Goal: Check status: Check status

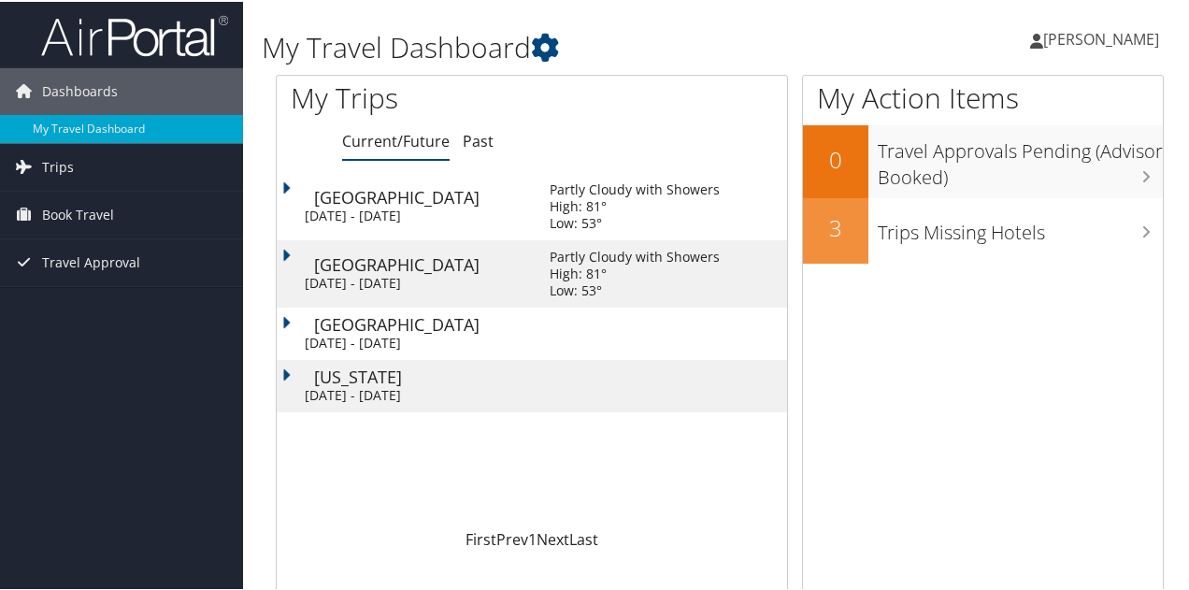
click at [438, 339] on div "Tue 14 Oct 2025 - Fri 17 Oct 2025" at bounding box center [413, 341] width 217 height 17
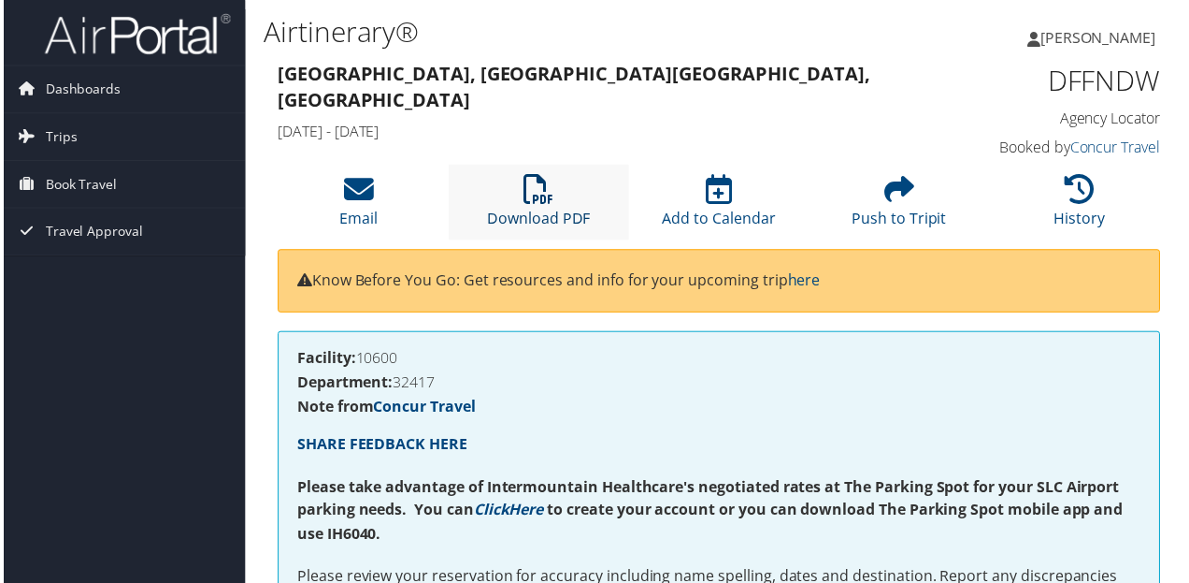
click at [542, 199] on icon at bounding box center [539, 190] width 30 height 30
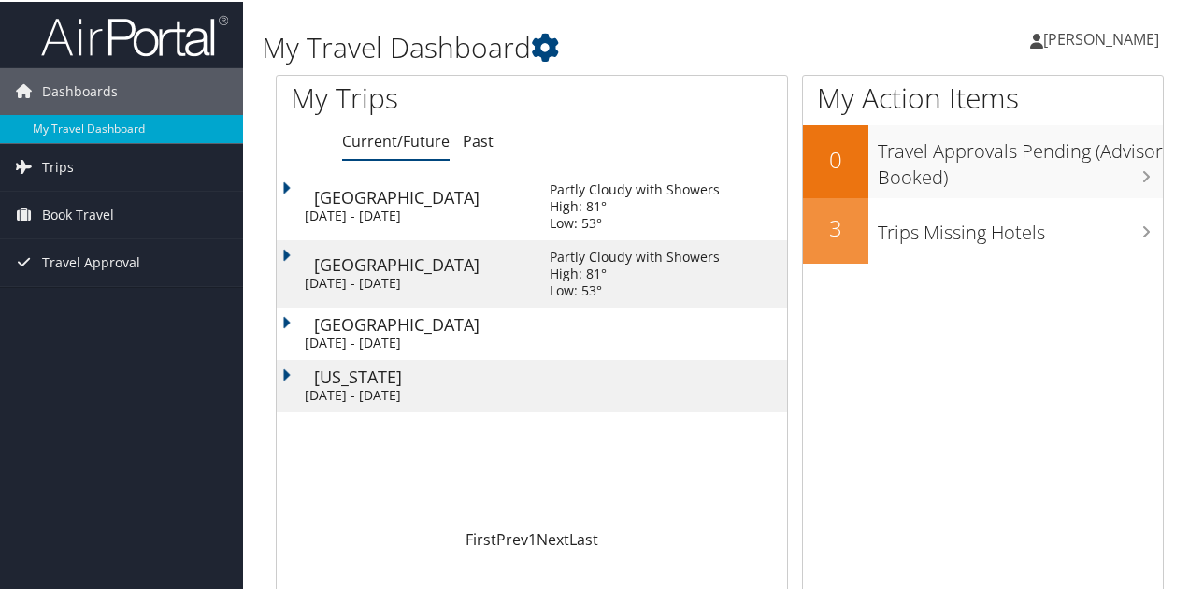
click at [443, 209] on div "[DATE] - [DATE]" at bounding box center [413, 214] width 217 height 17
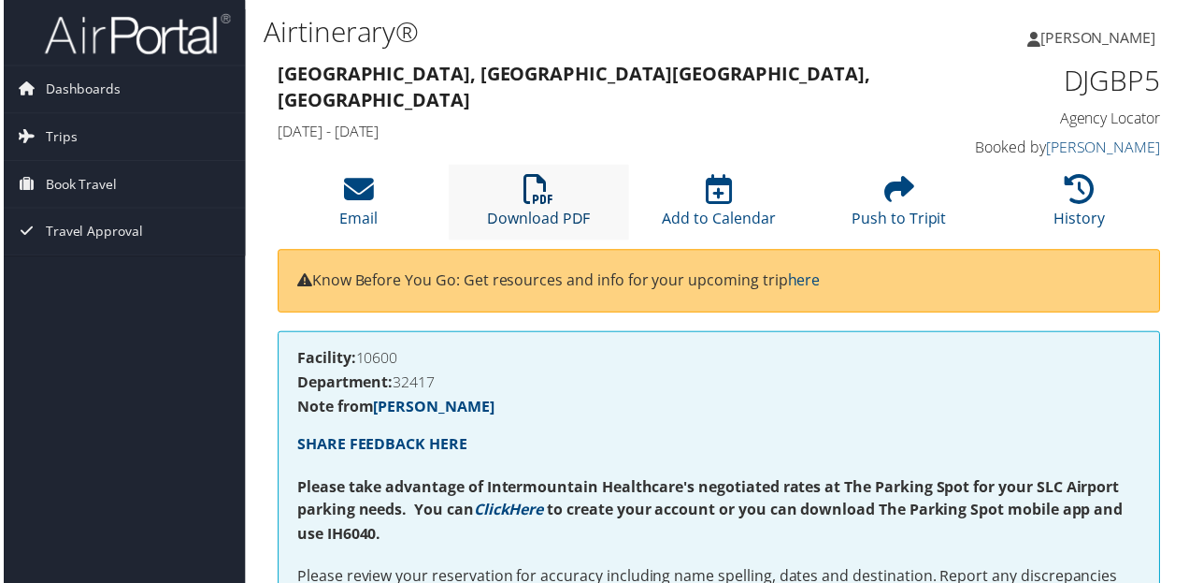
click at [538, 203] on icon at bounding box center [539, 190] width 30 height 30
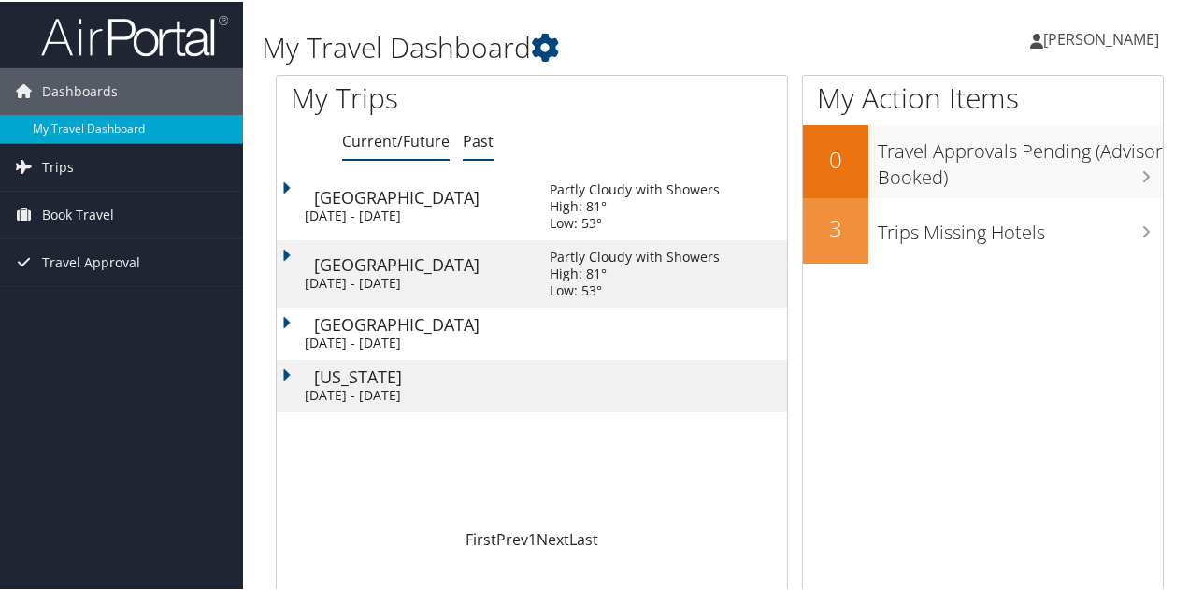
click at [475, 136] on link "Past" at bounding box center [478, 139] width 31 height 21
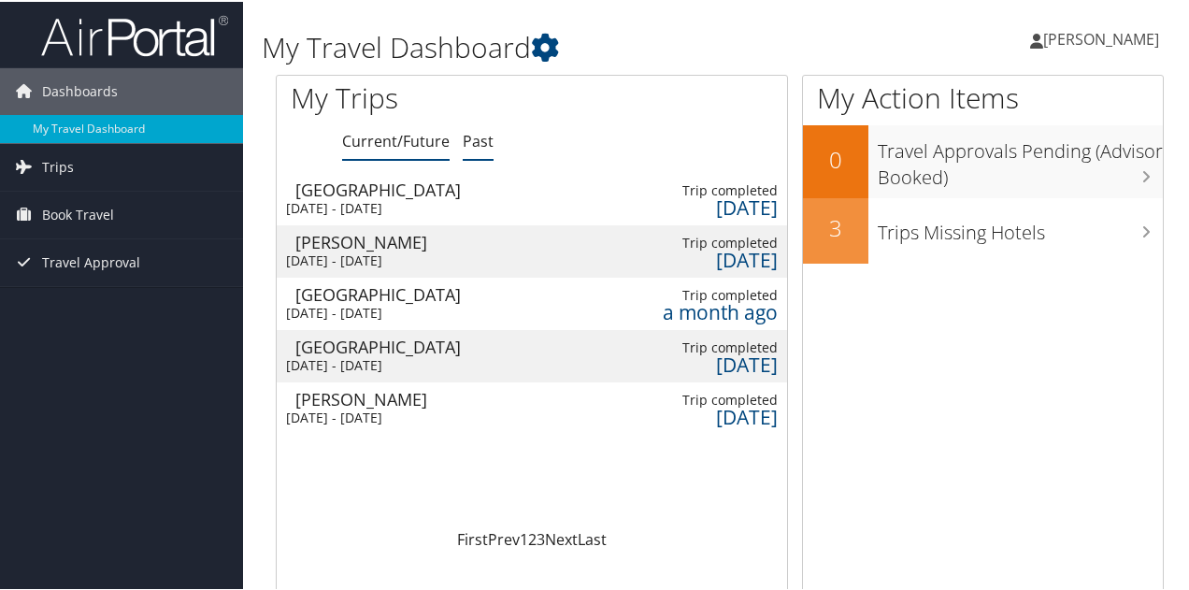
click at [419, 138] on link "Current/Future" at bounding box center [396, 139] width 108 height 21
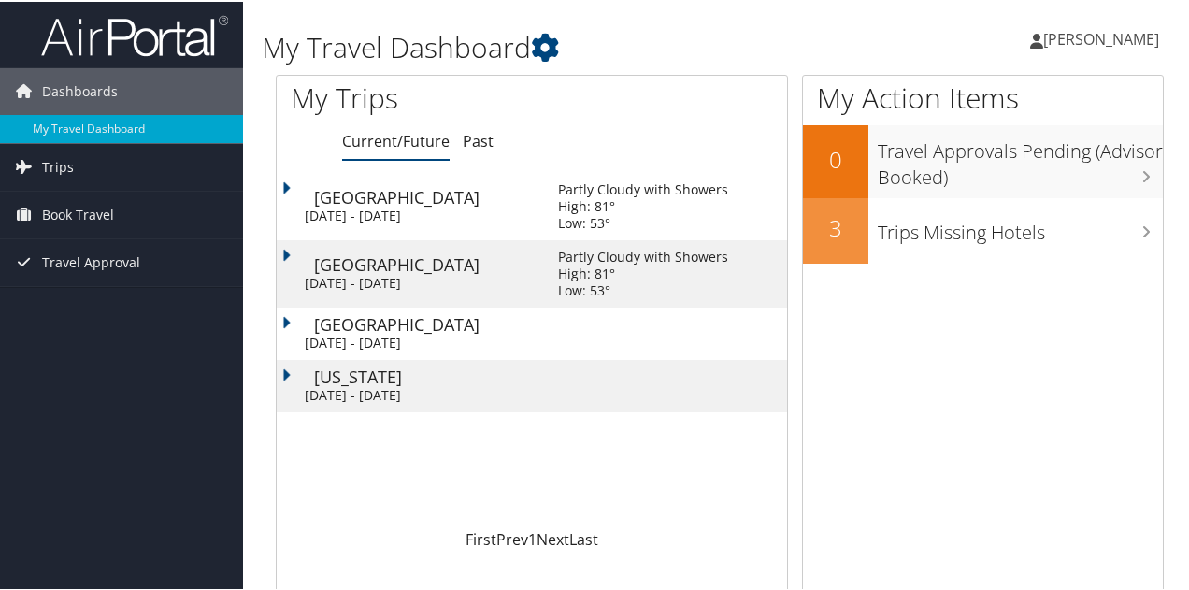
click at [288, 251] on td "Denver Sun 28 Sep 2025 - Tue 30 Sep 2025" at bounding box center [408, 271] width 263 height 67
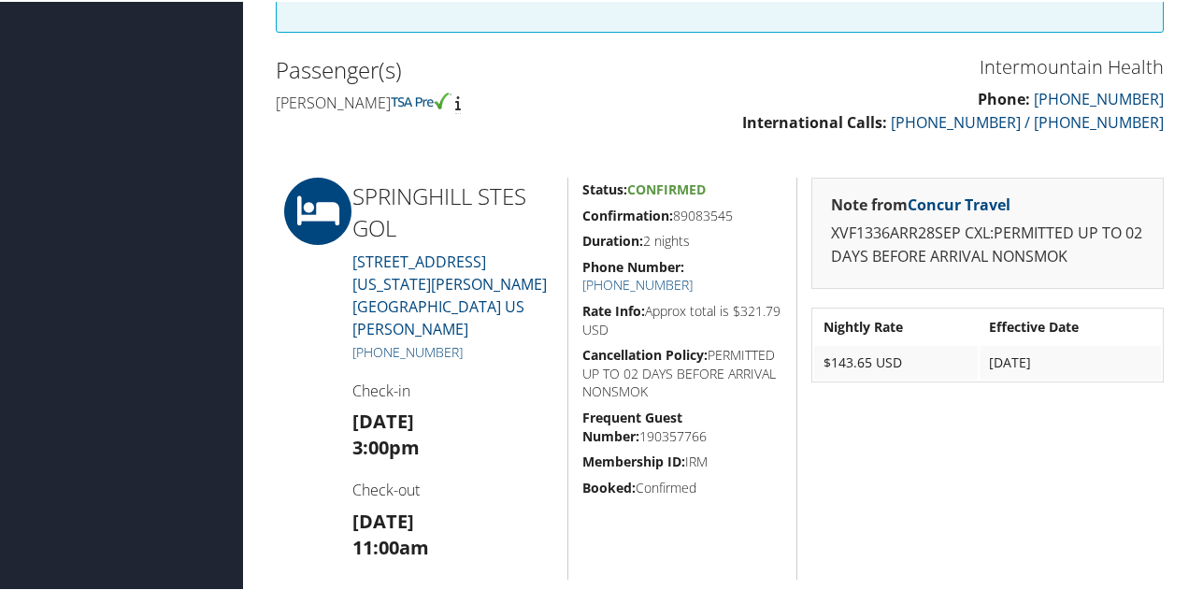
scroll to position [615, 0]
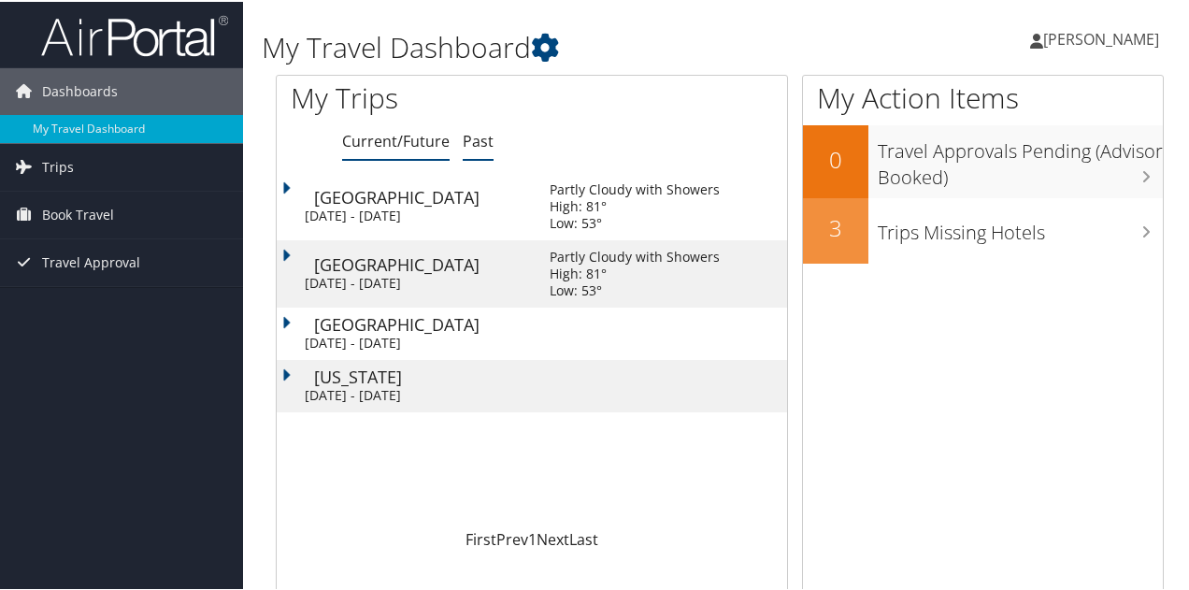
click at [488, 137] on link "Past" at bounding box center [478, 139] width 31 height 21
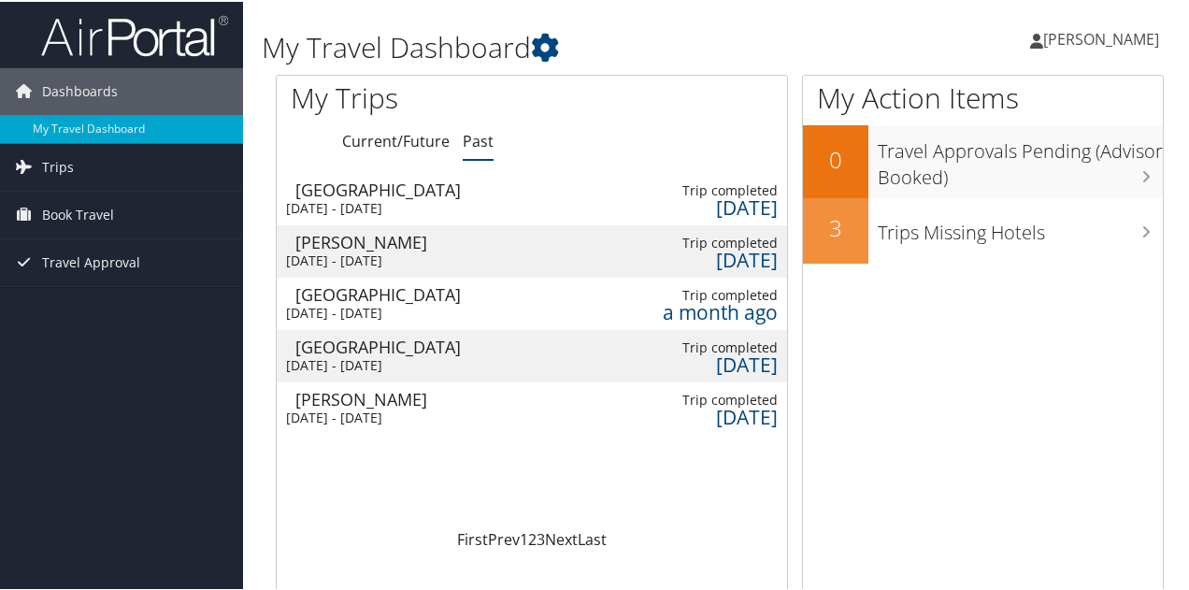
click at [402, 205] on div "Mon 22 Sep 2025 - Fri 26 Sep 2025" at bounding box center [381, 206] width 190 height 17
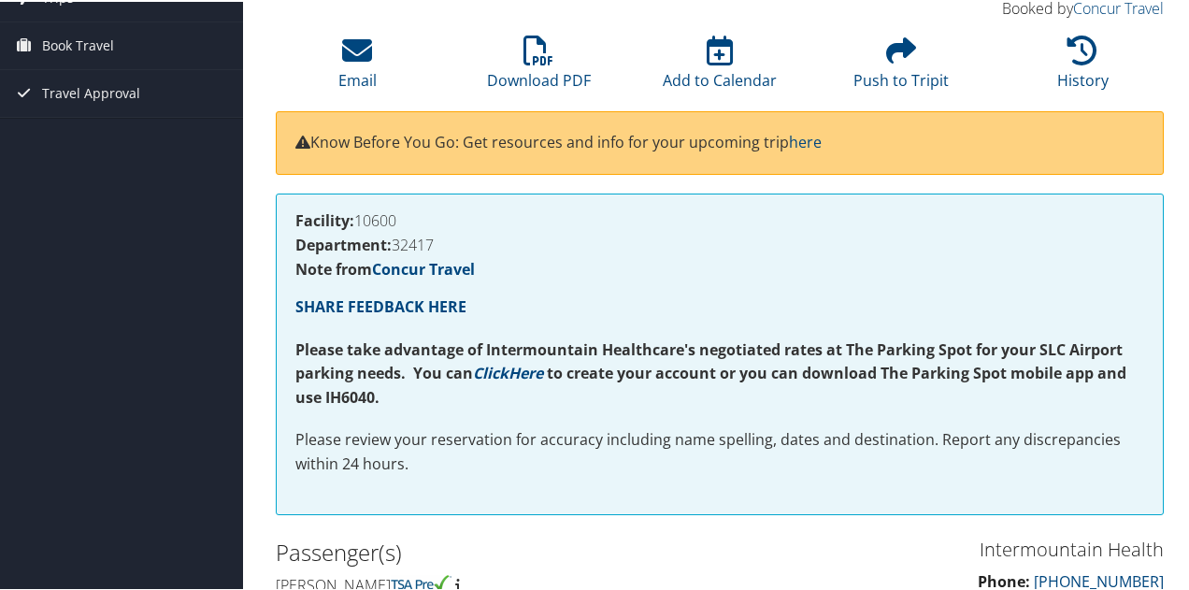
scroll to position [123, 0]
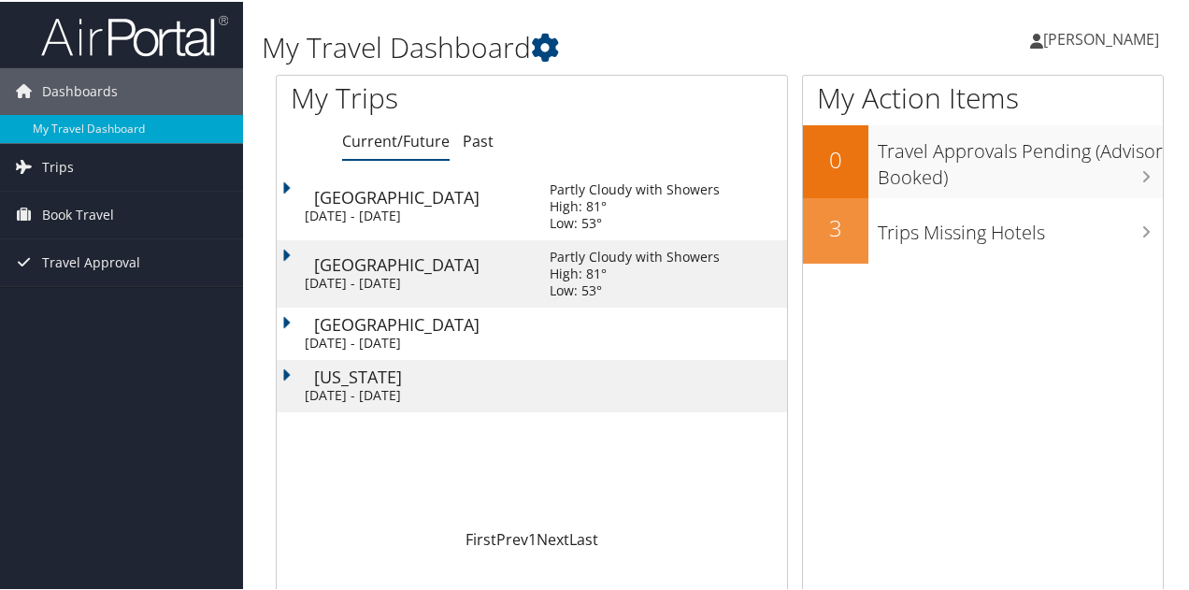
click at [406, 327] on div "[GEOGRAPHIC_DATA]" at bounding box center [422, 322] width 217 height 17
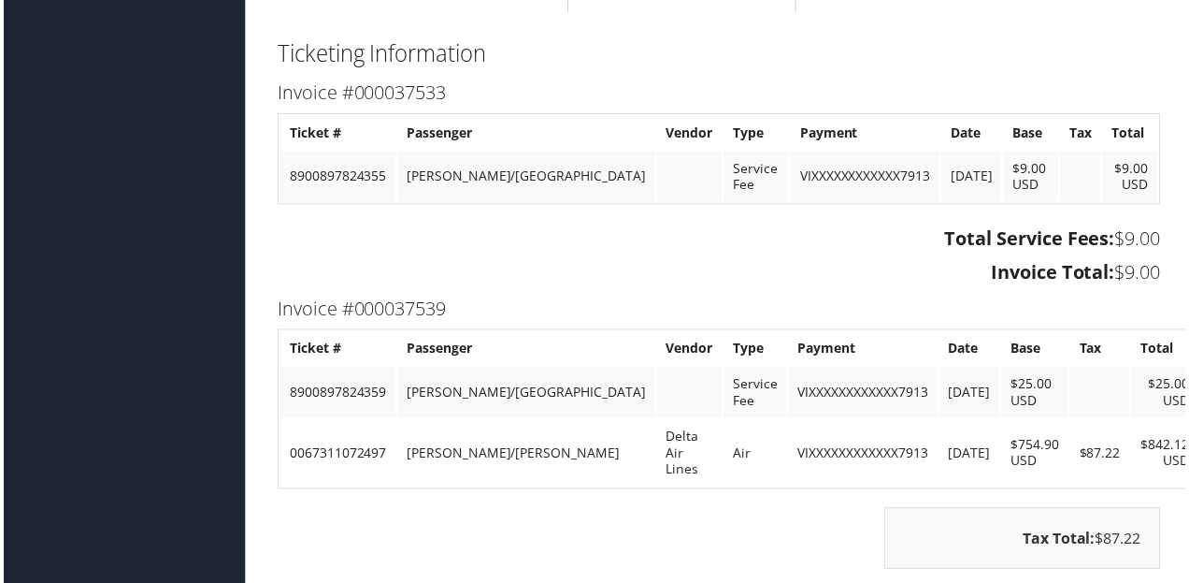
scroll to position [2067, 0]
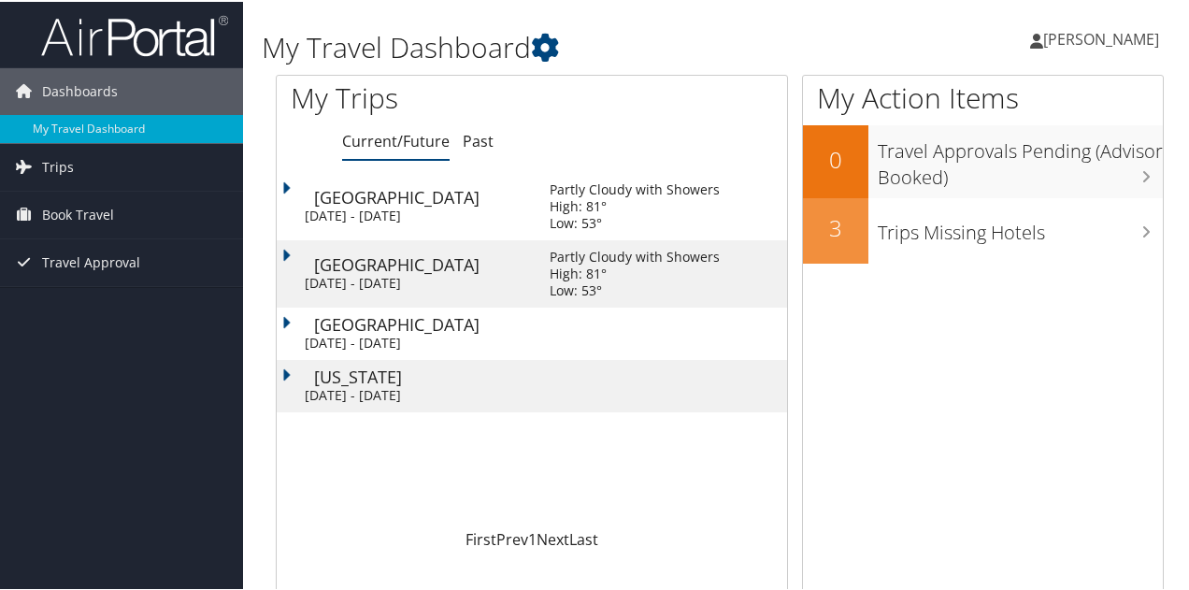
click at [408, 206] on div "Sun 28 Sep 2025 - Tue 30 Sep 2025" at bounding box center [413, 214] width 217 height 17
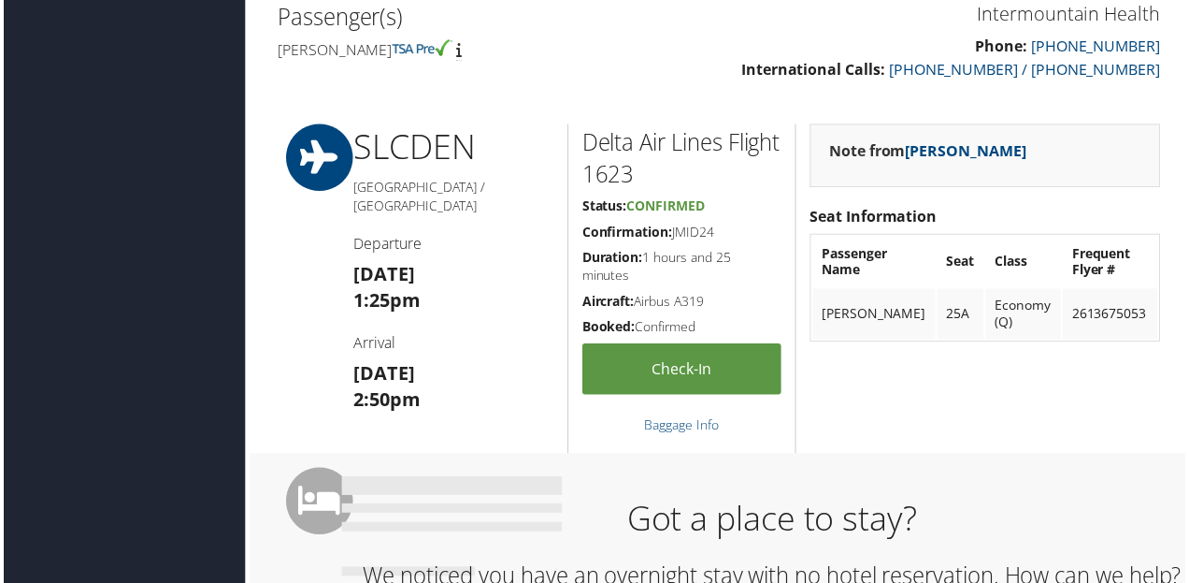
scroll to position [658, 0]
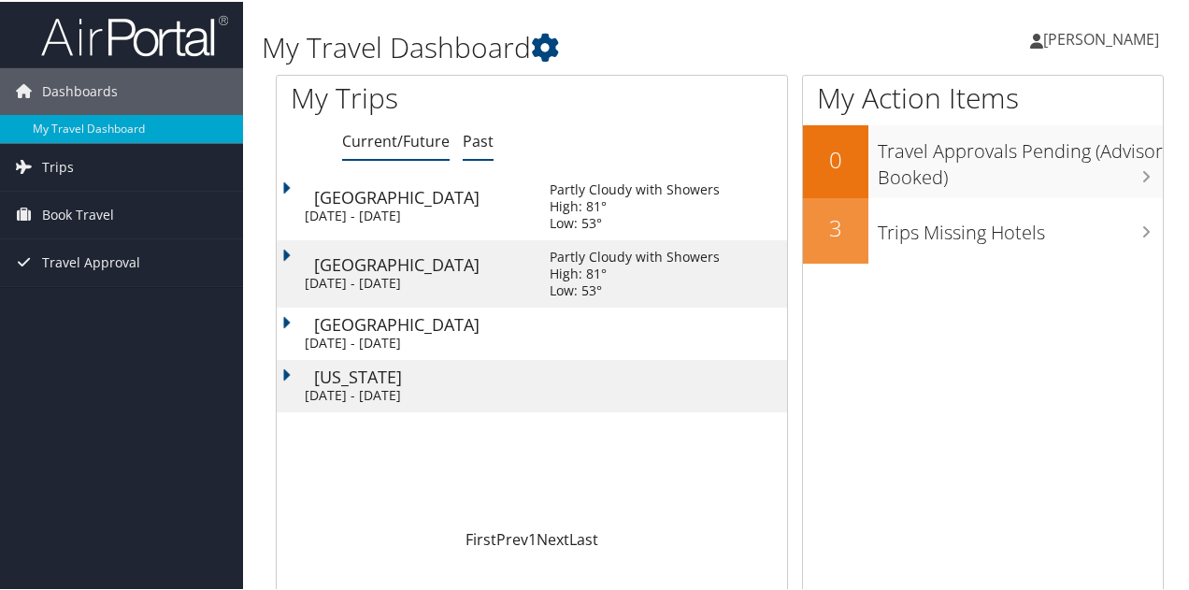
click at [477, 146] on link "Past" at bounding box center [478, 139] width 31 height 21
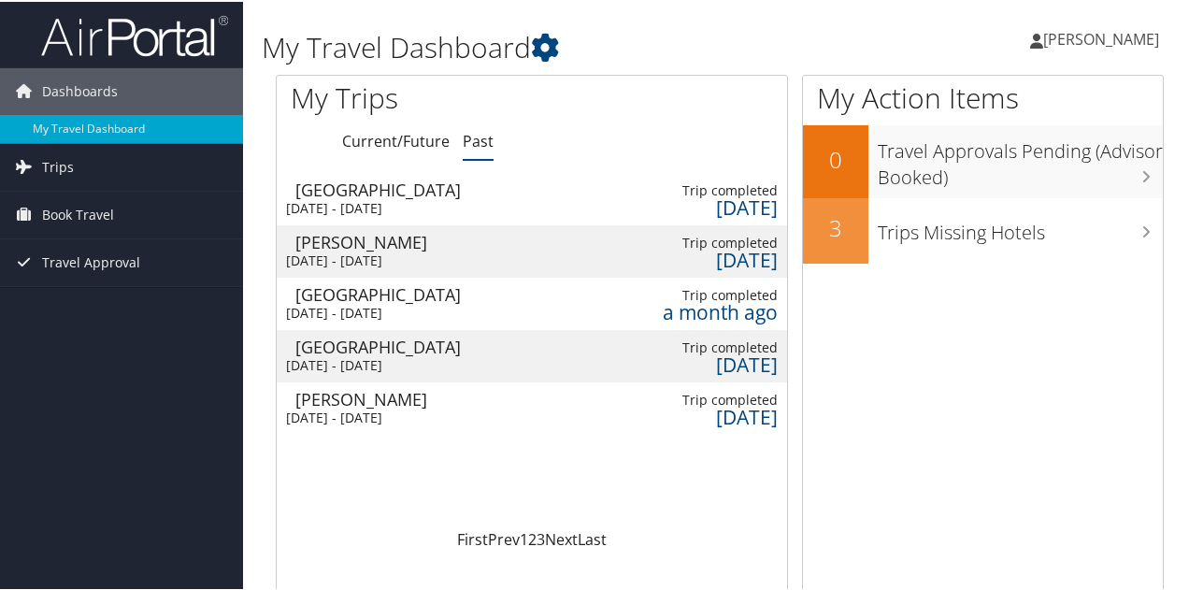
click at [404, 198] on div "[DATE] - [DATE]" at bounding box center [381, 206] width 190 height 17
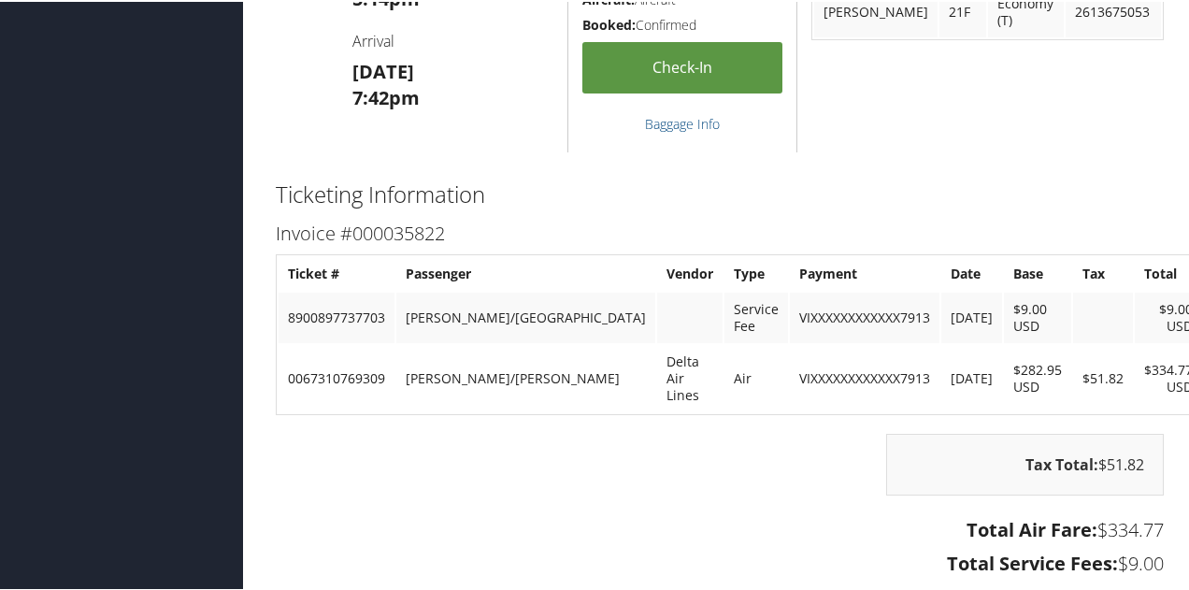
scroll to position [2043, 0]
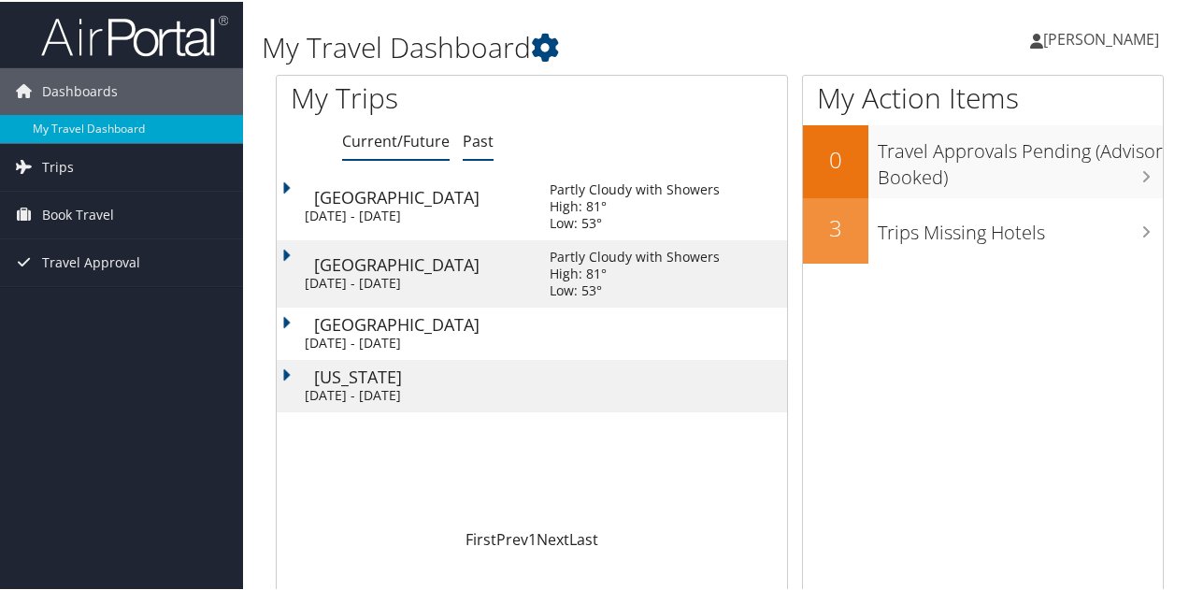
click at [481, 136] on link "Past" at bounding box center [478, 139] width 31 height 21
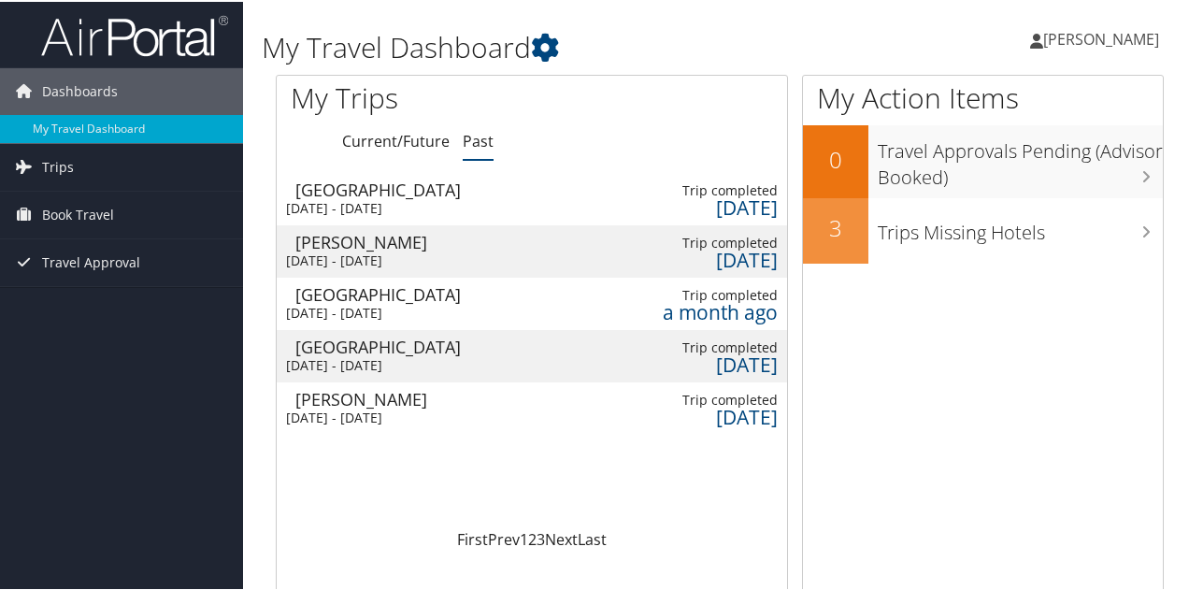
click at [440, 201] on div "[DATE] - [DATE]" at bounding box center [381, 206] width 190 height 17
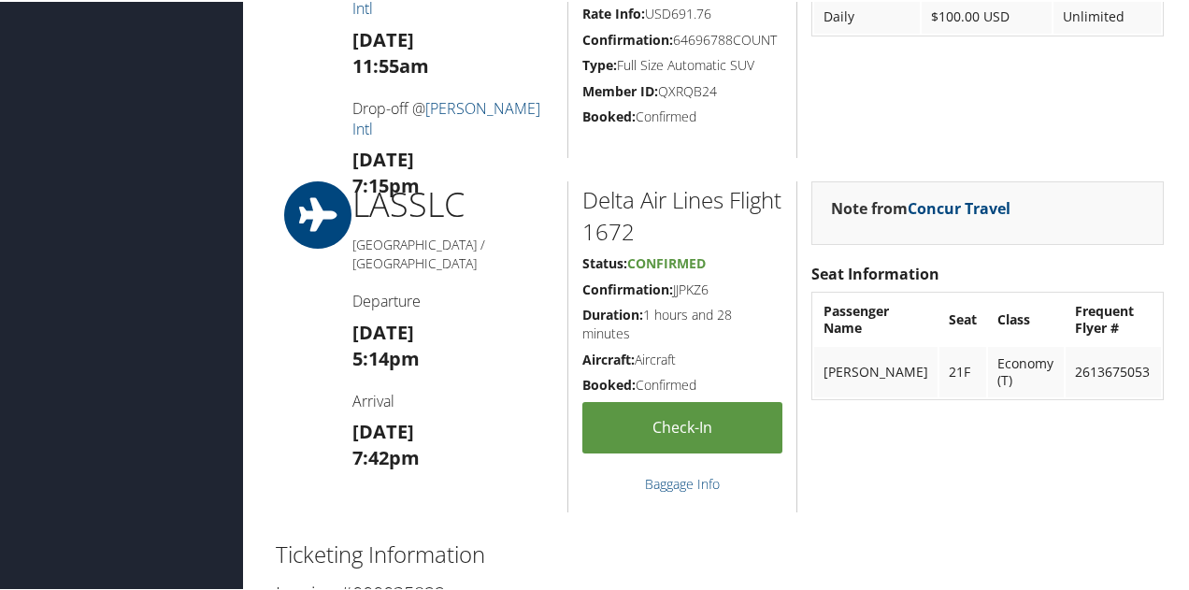
scroll to position [1657, 0]
